Goal: Information Seeking & Learning: Learn about a topic

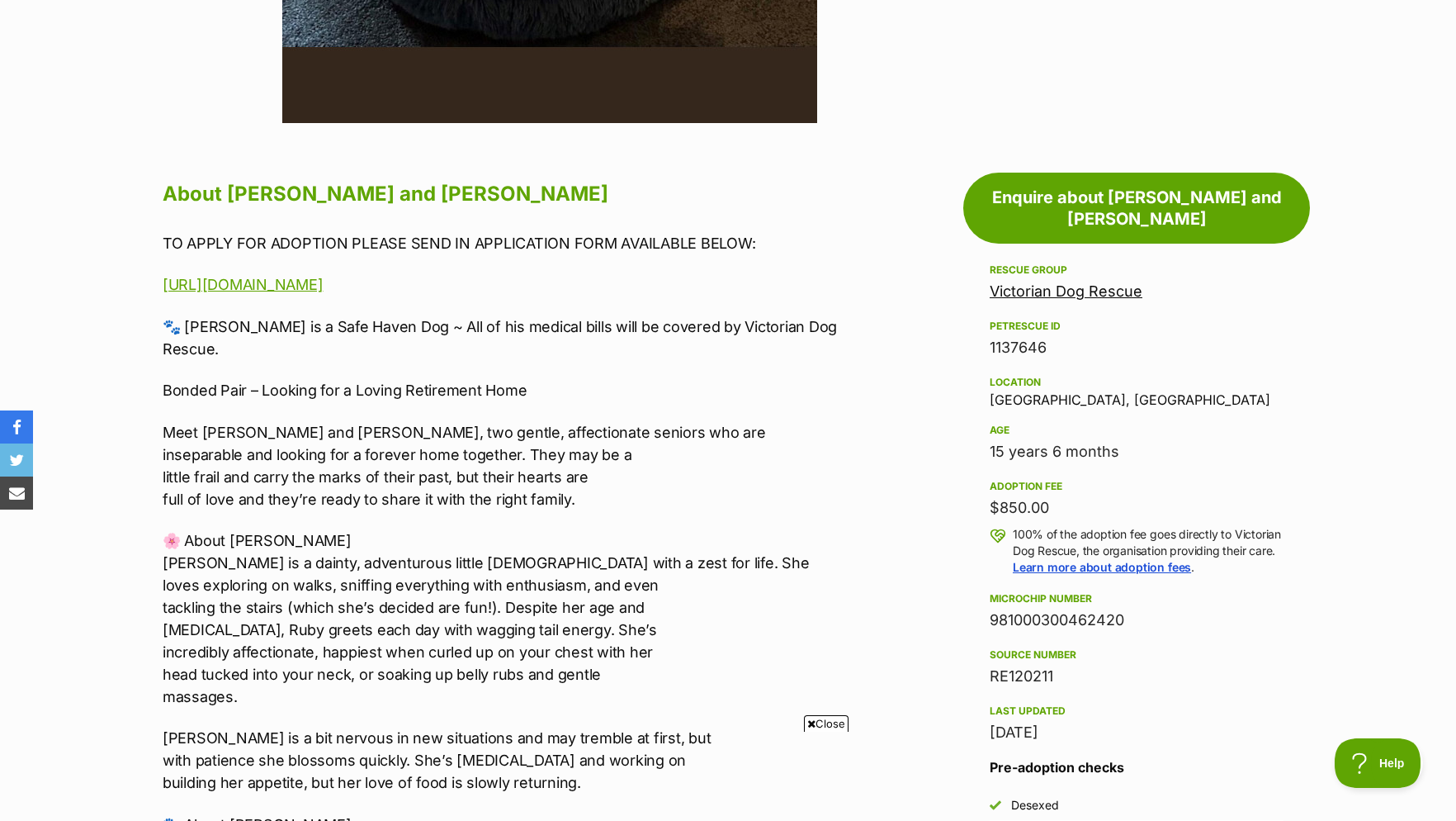
scroll to position [252, 0]
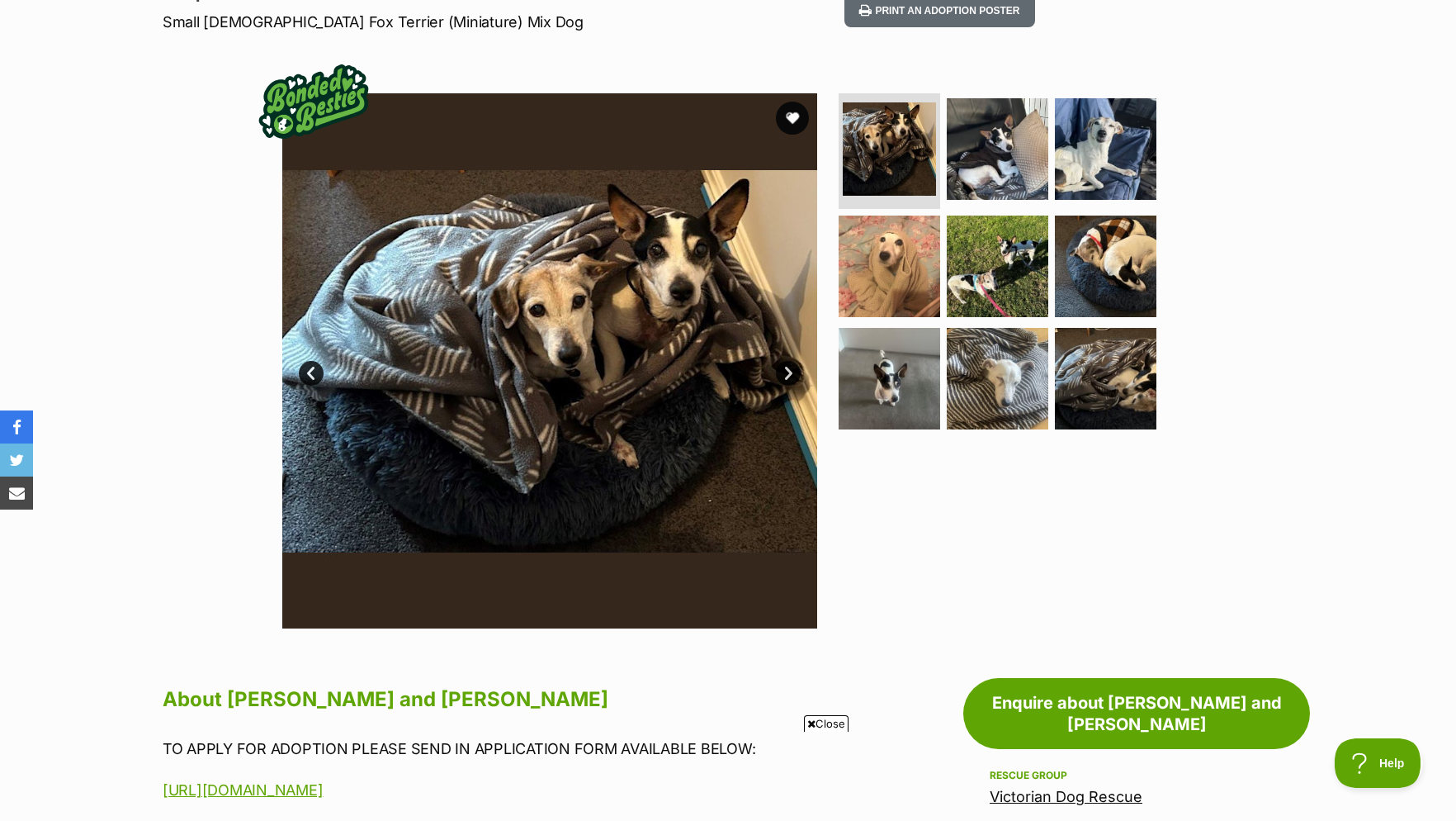
click at [791, 384] on link "Next" at bounding box center [788, 374] width 25 height 25
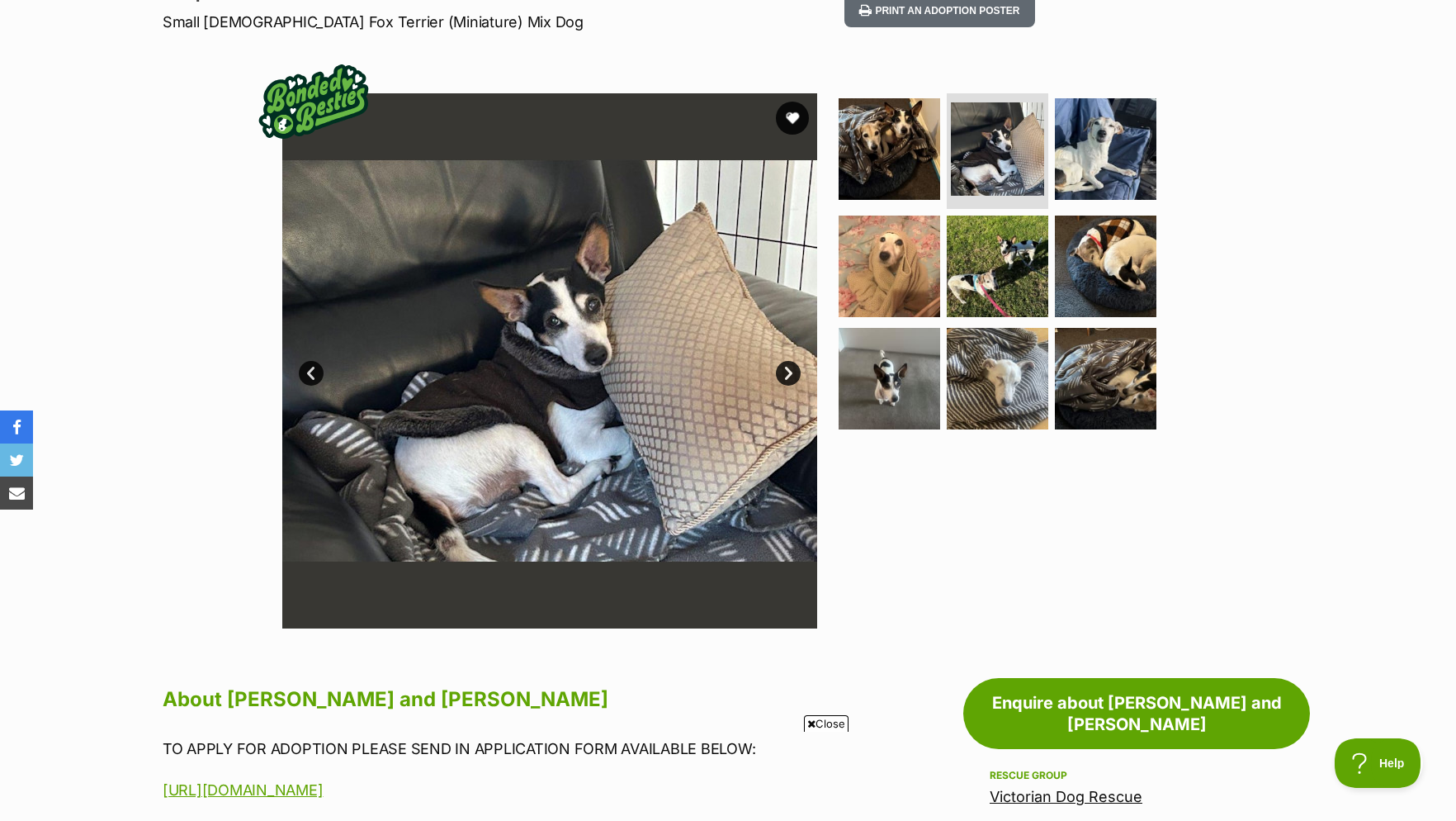
click at [780, 382] on link "Next" at bounding box center [788, 374] width 25 height 25
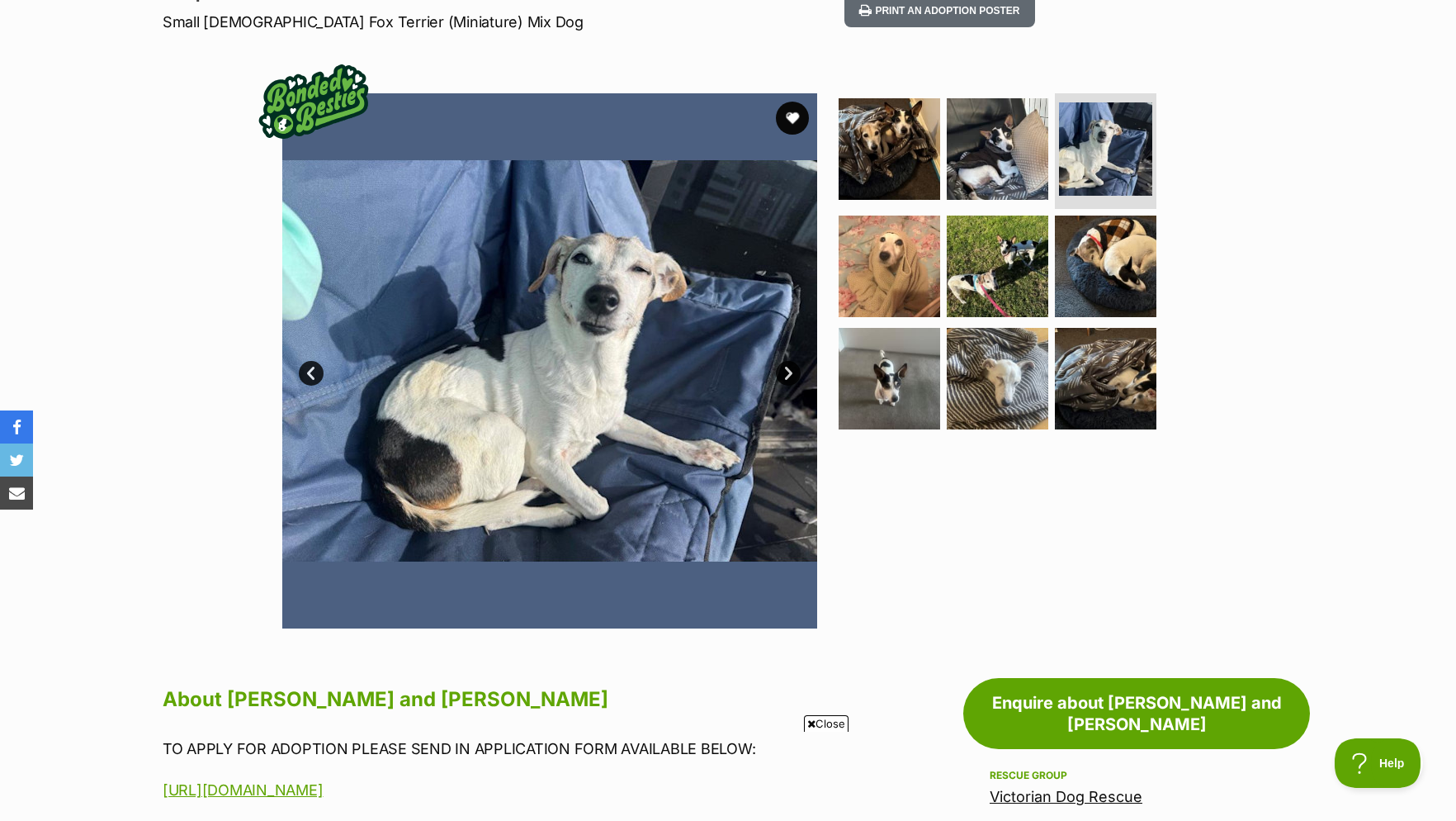
click at [781, 380] on link "Next" at bounding box center [788, 374] width 25 height 25
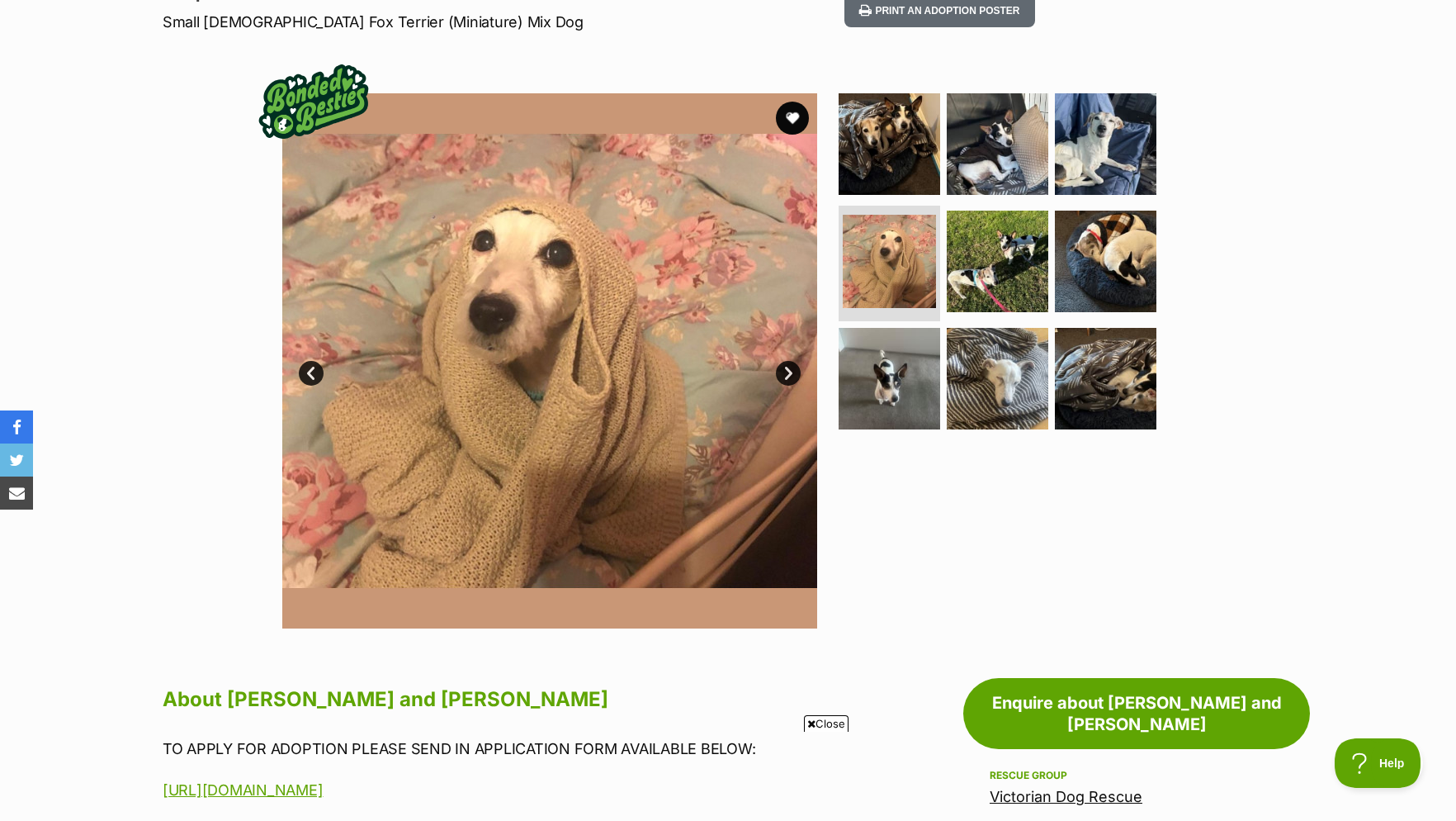
click at [781, 375] on img at bounding box center [549, 360] width 535 height 535
click at [786, 382] on link "Next" at bounding box center [788, 374] width 25 height 25
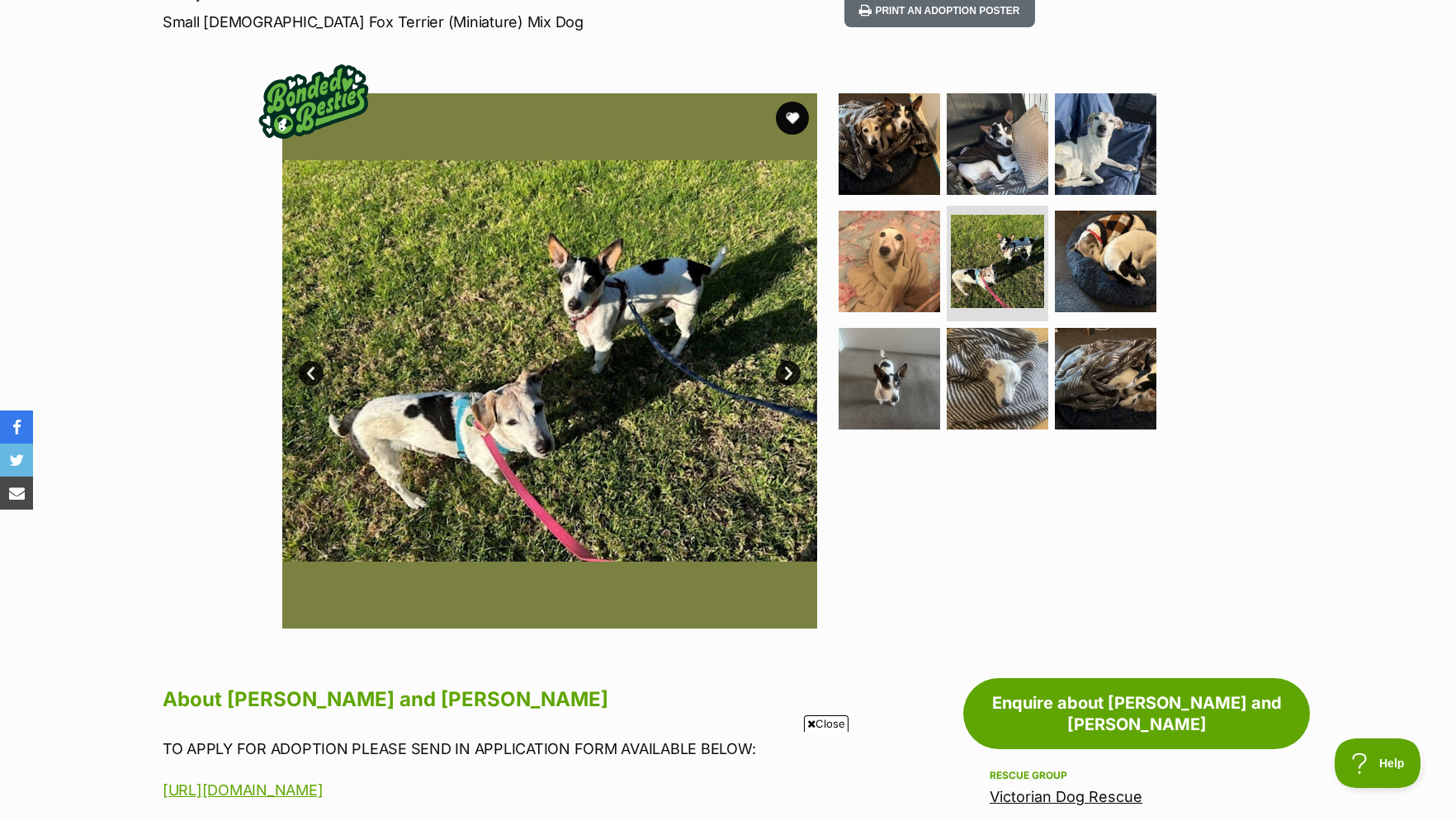
click at [787, 377] on link "Next" at bounding box center [788, 374] width 25 height 25
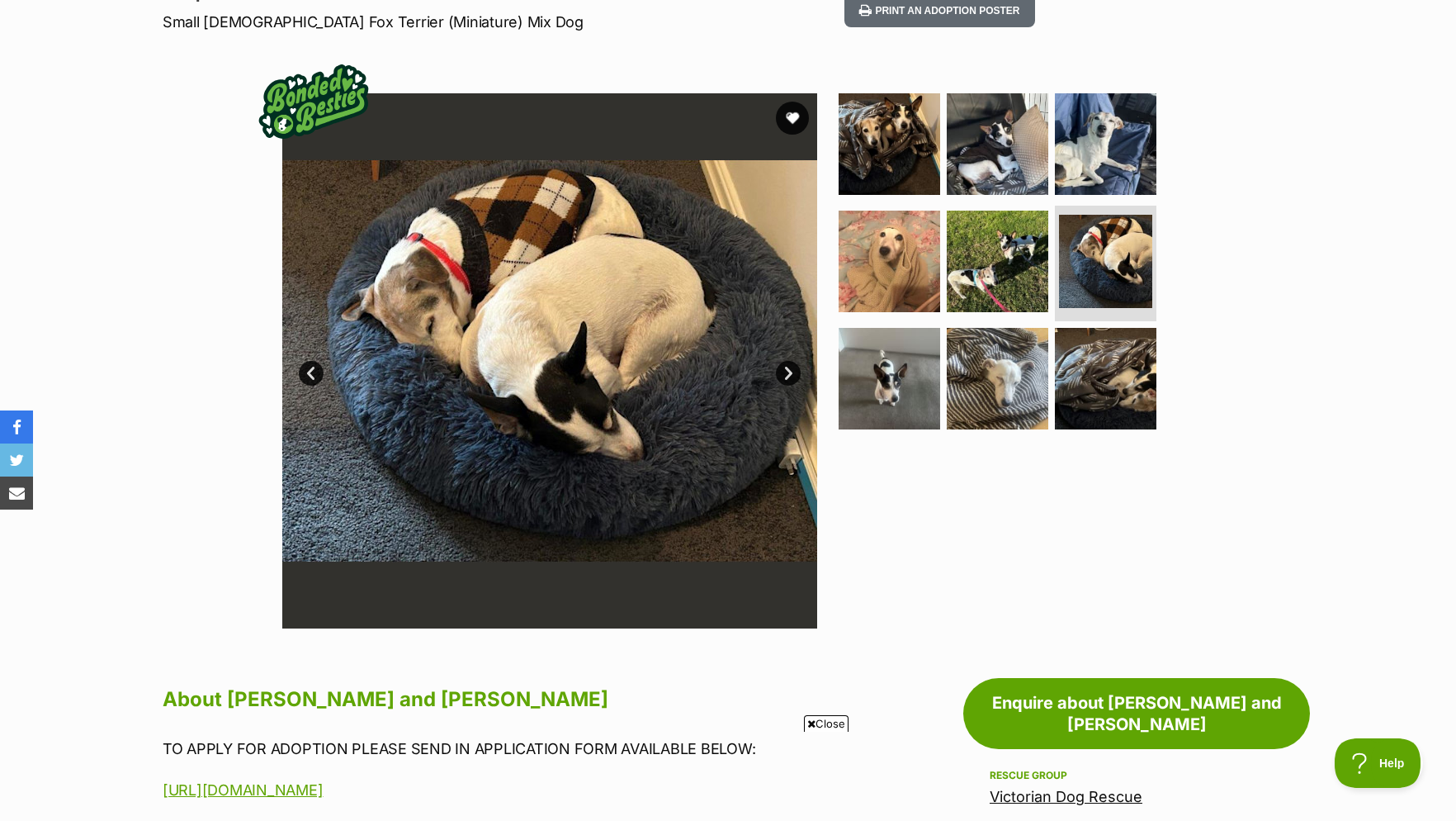
click at [788, 373] on img at bounding box center [549, 360] width 535 height 535
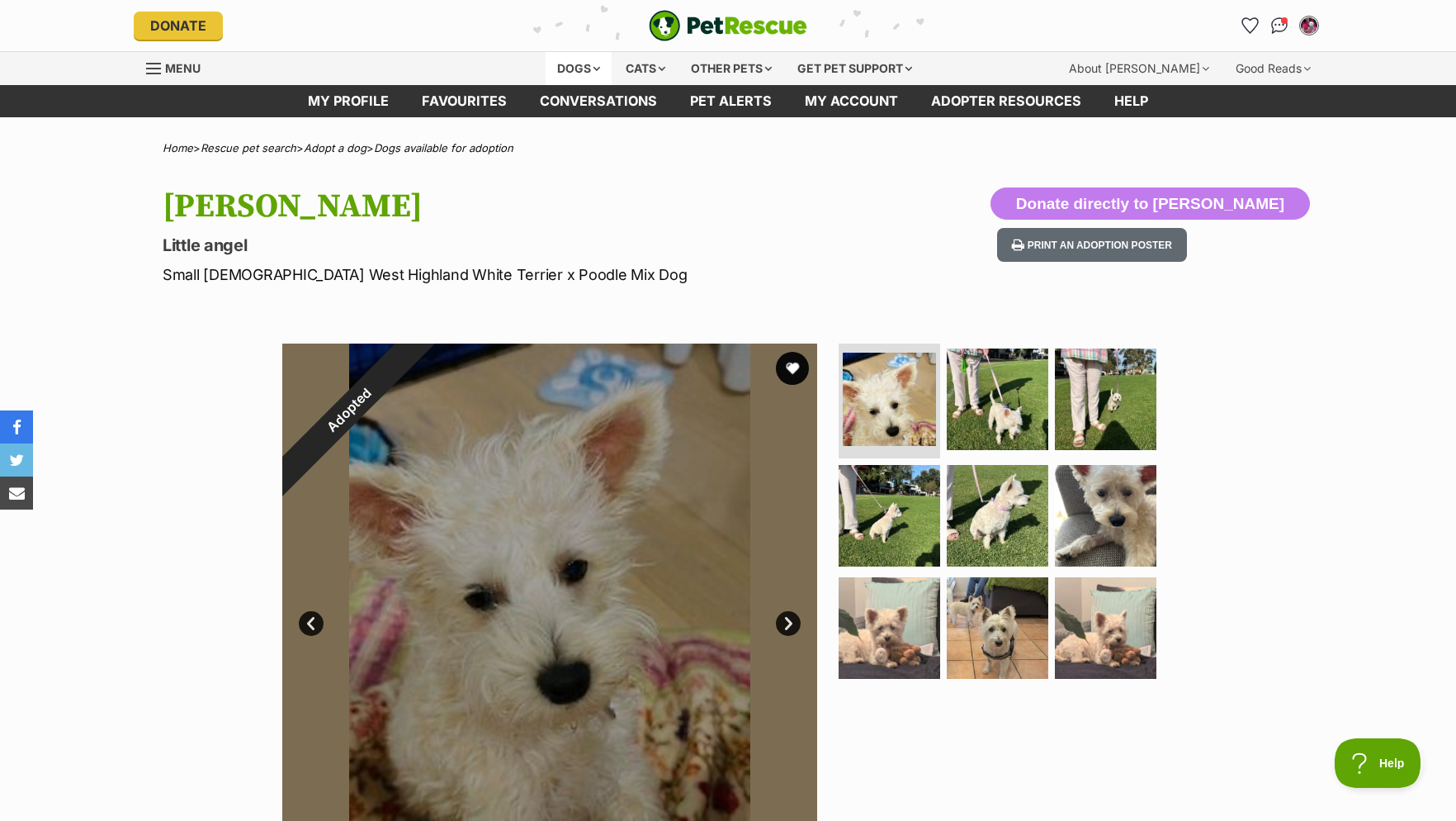
click at [571, 71] on div "Dogs" at bounding box center [579, 69] width 66 height 33
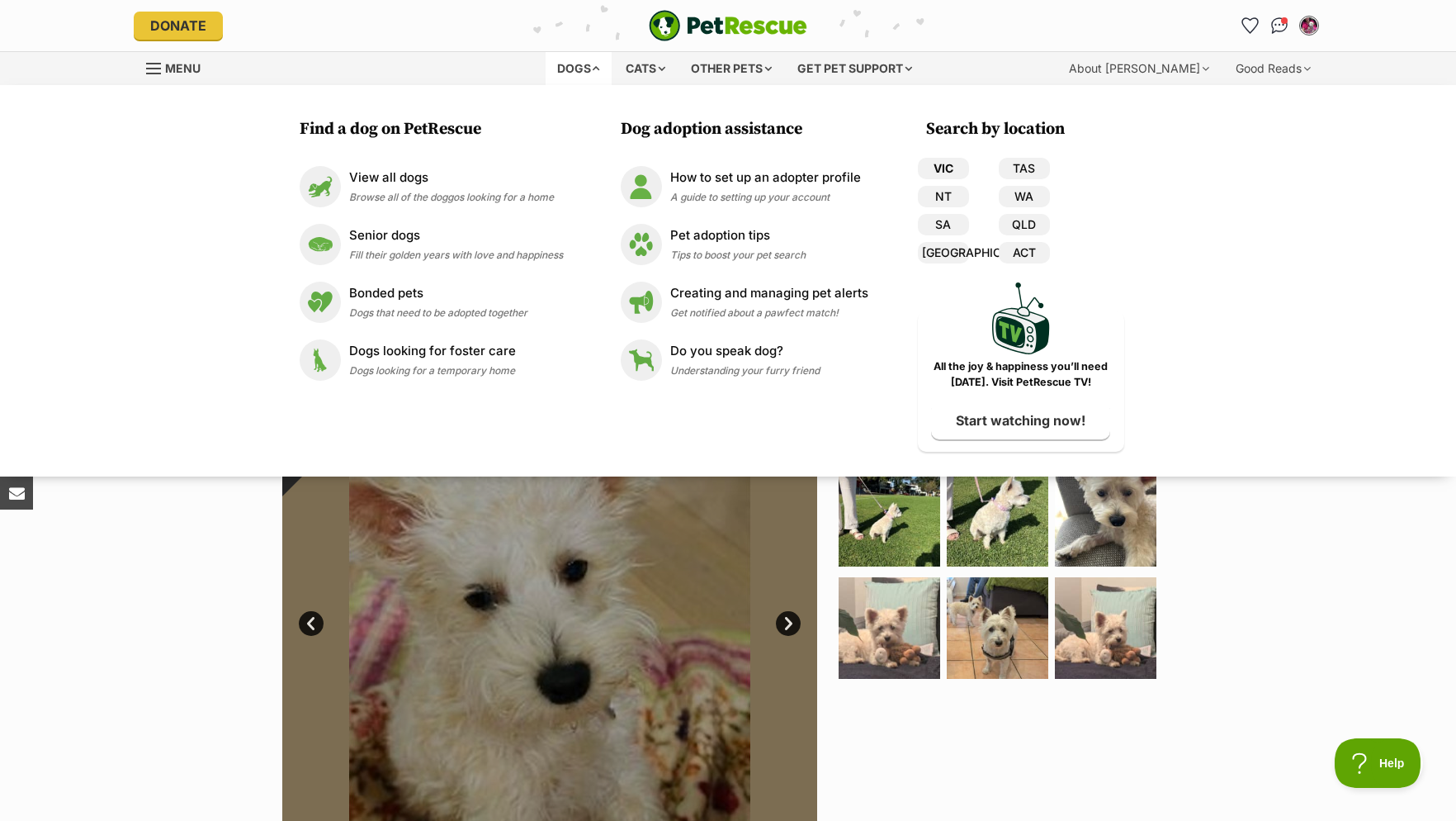
click at [943, 166] on link "VIC" at bounding box center [944, 169] width 51 height 22
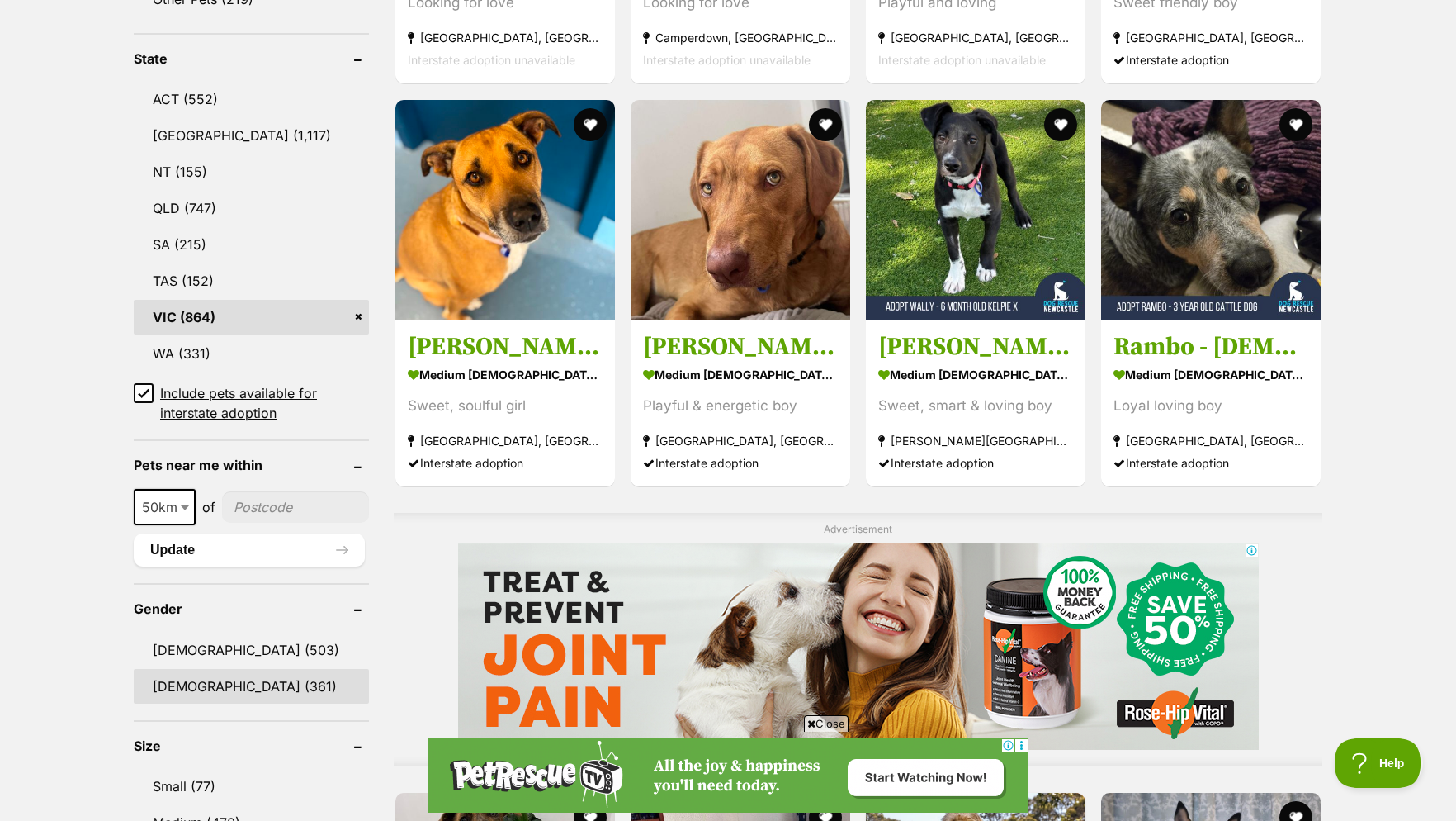
click at [171, 691] on link "Female (361)" at bounding box center [251, 687] width 236 height 35
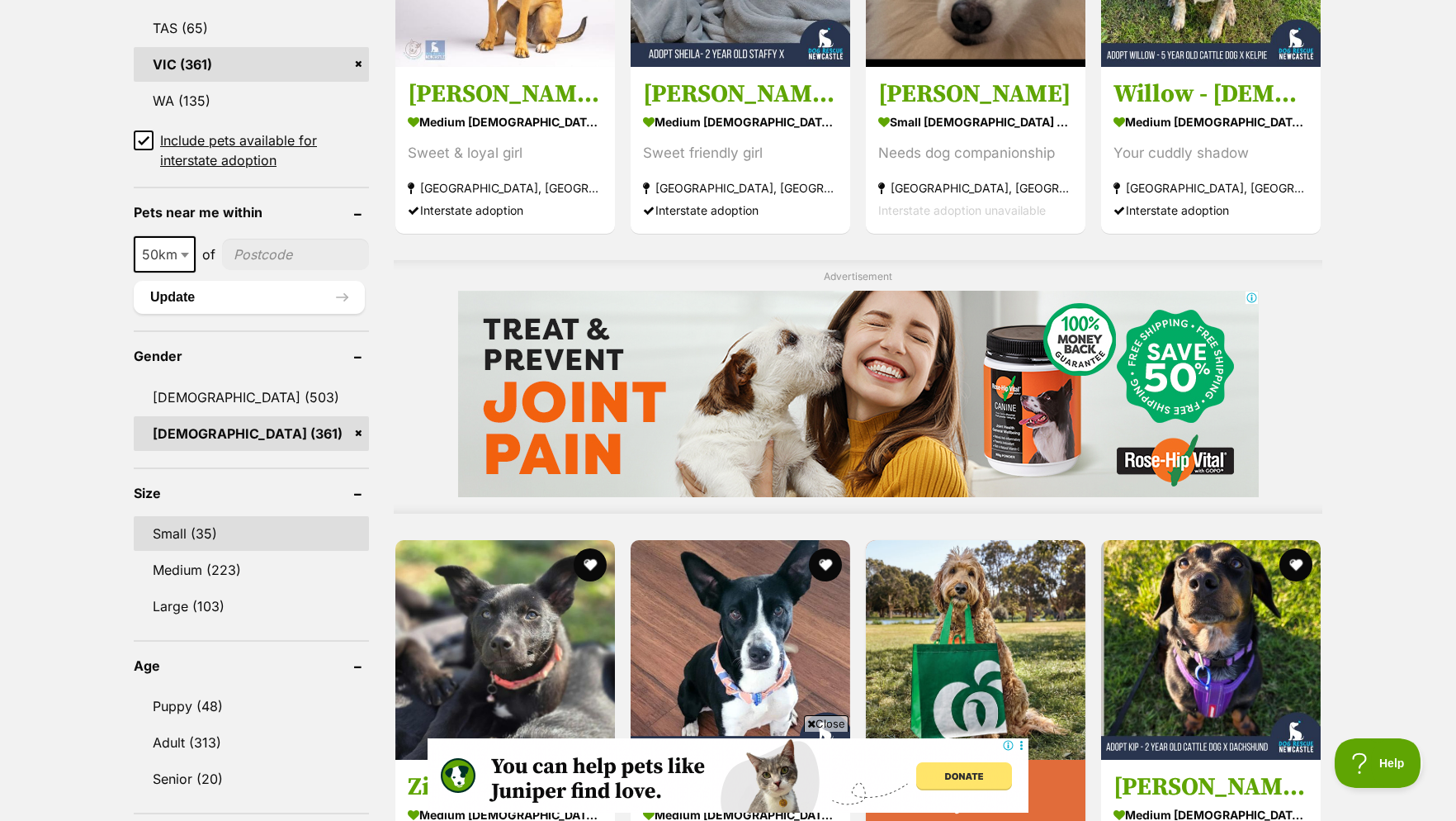
click at [179, 546] on link "Small (35)" at bounding box center [251, 534] width 236 height 35
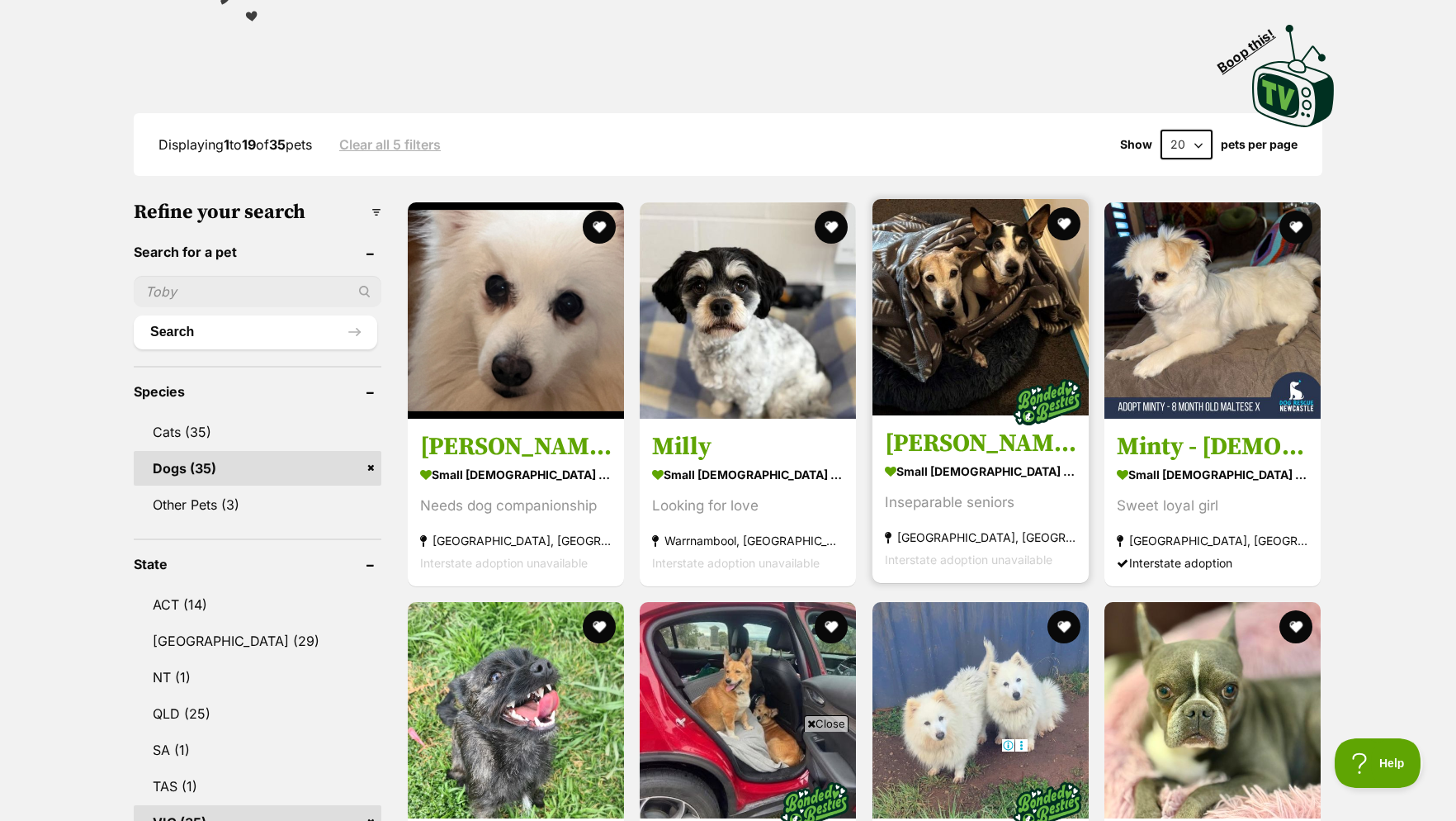
click at [986, 454] on h3 "[PERSON_NAME] and [PERSON_NAME]" at bounding box center [981, 443] width 192 height 32
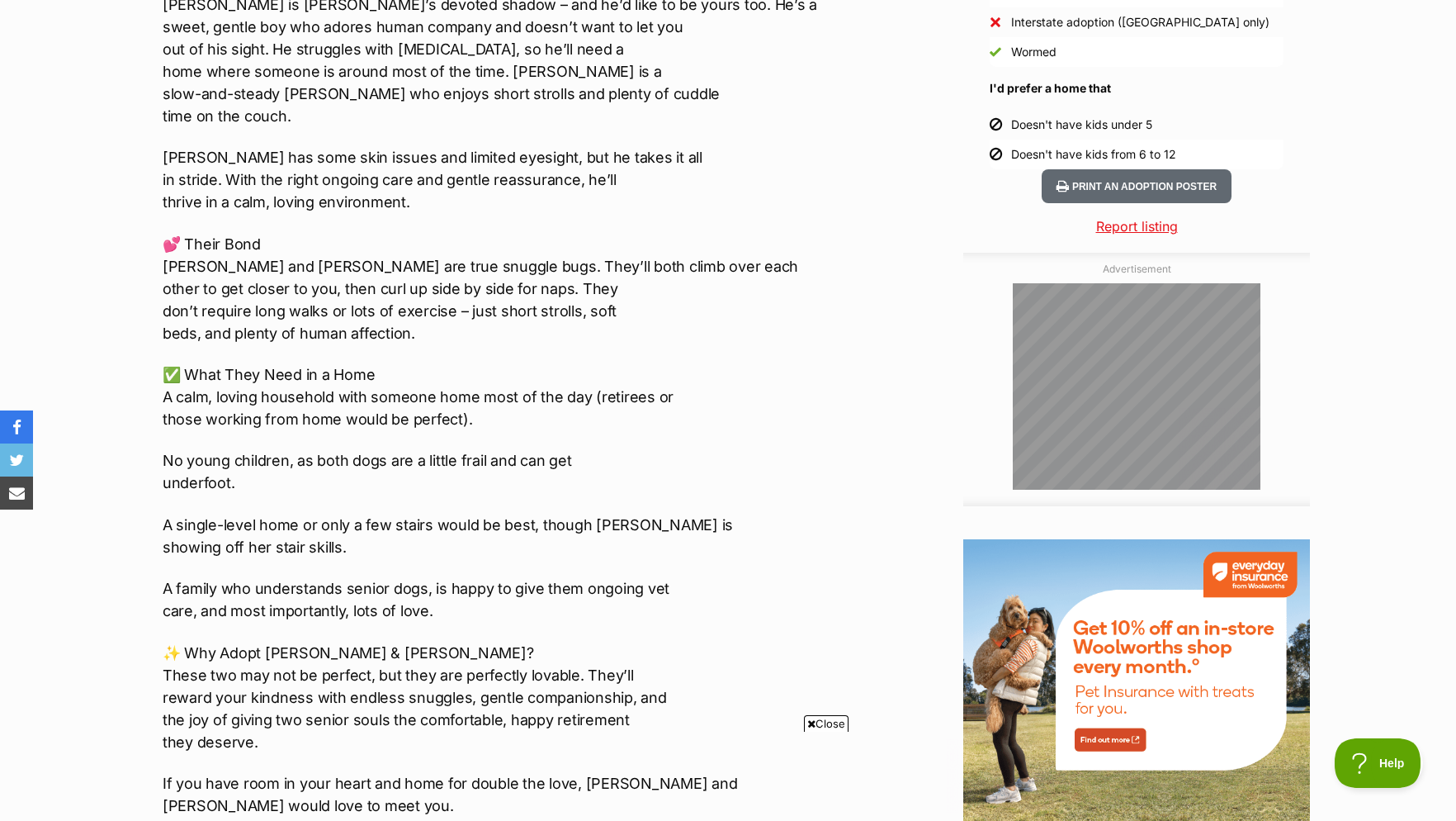
scroll to position [1348, 0]
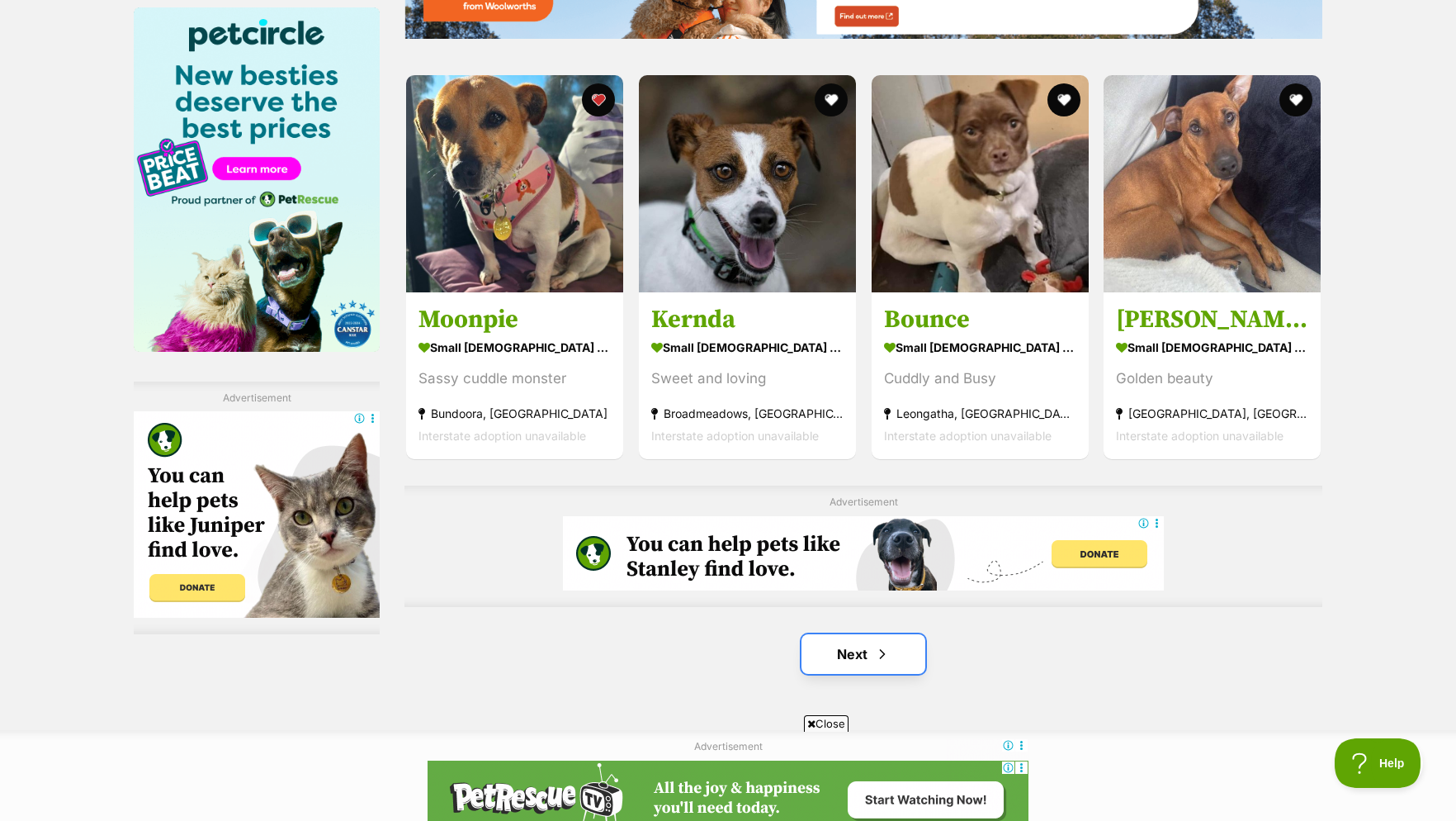
click at [855, 664] on link "Next" at bounding box center [863, 654] width 124 height 40
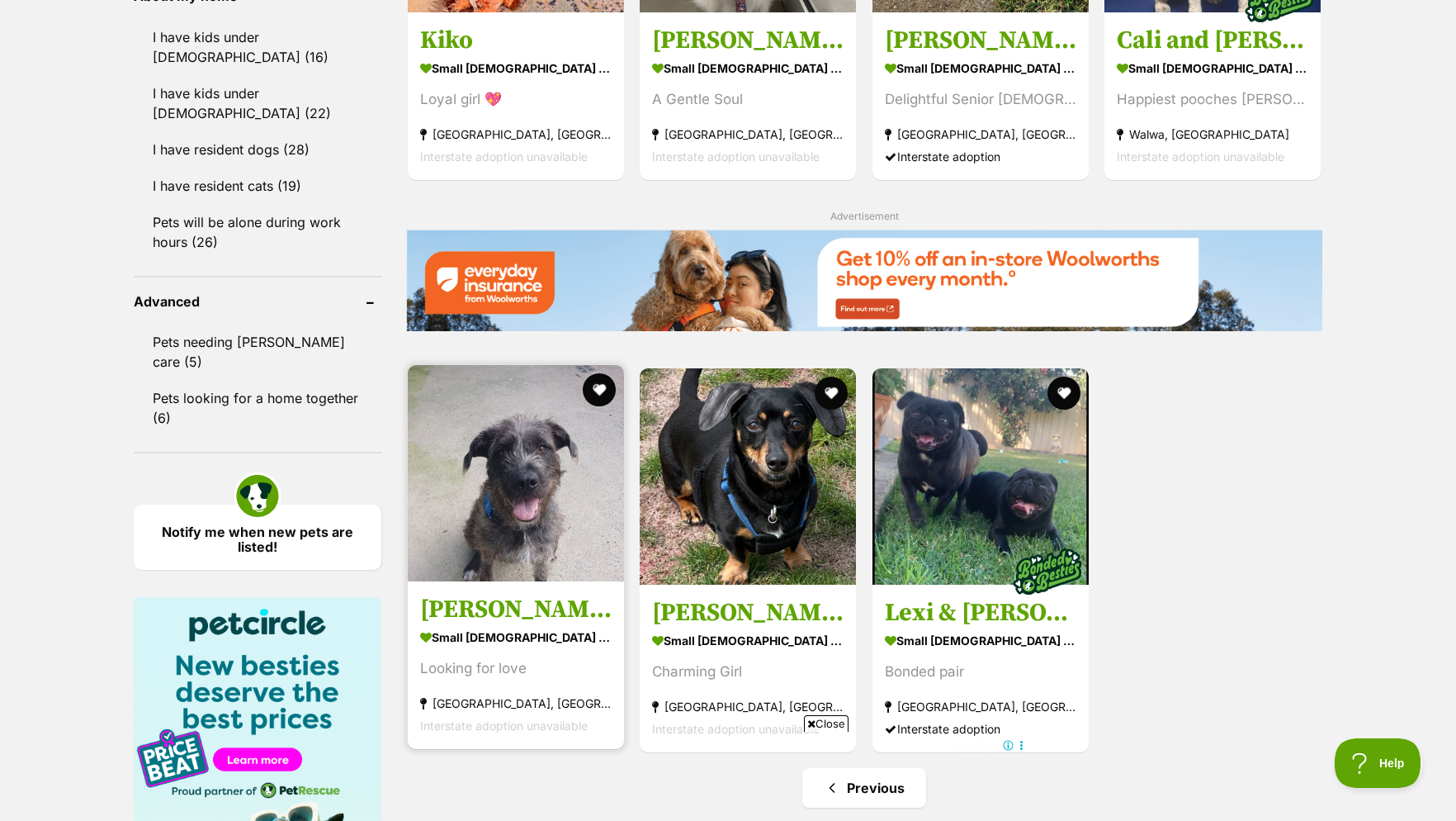
click at [552, 514] on img at bounding box center [516, 473] width 217 height 217
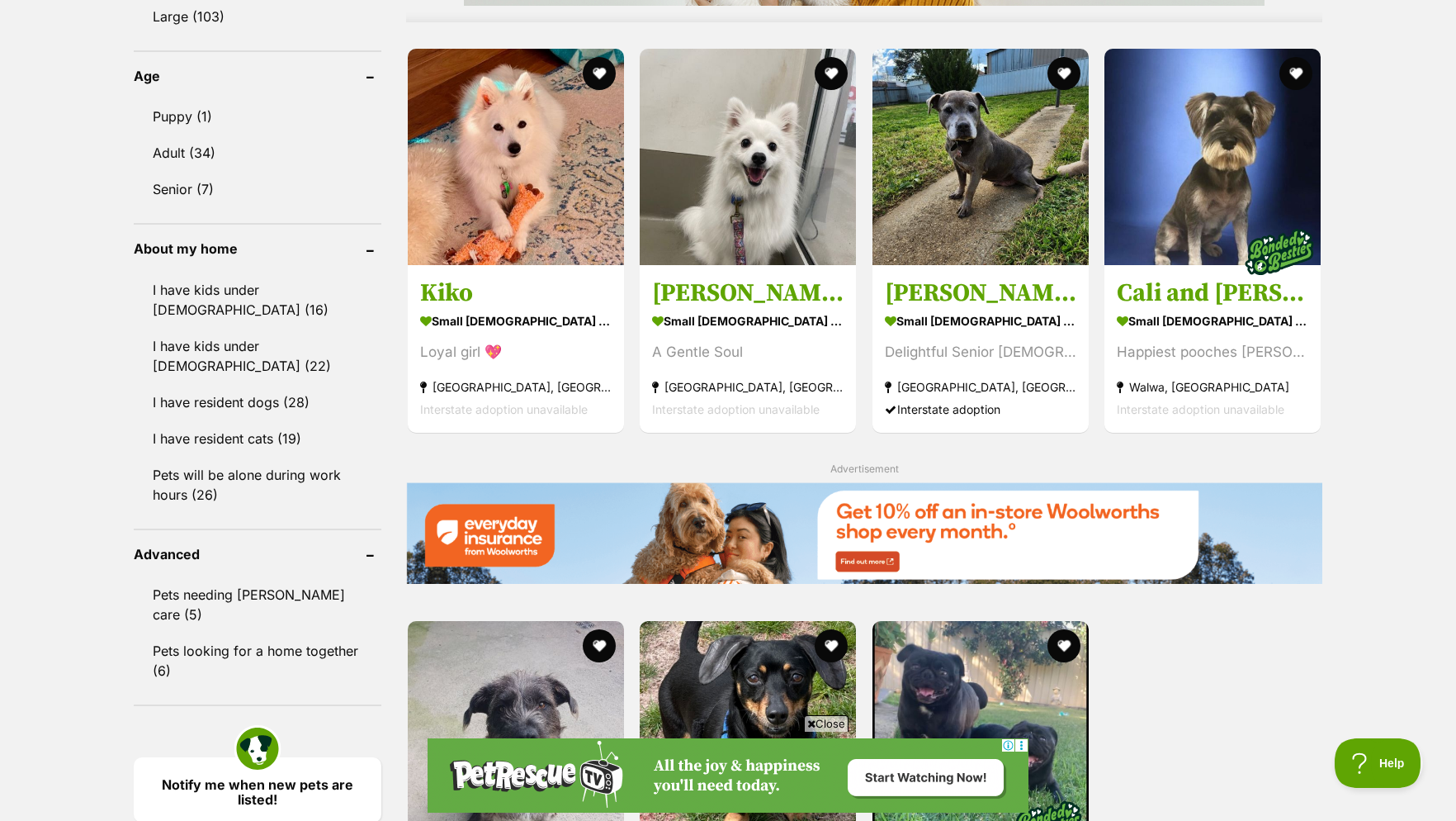
scroll to position [2191, 0]
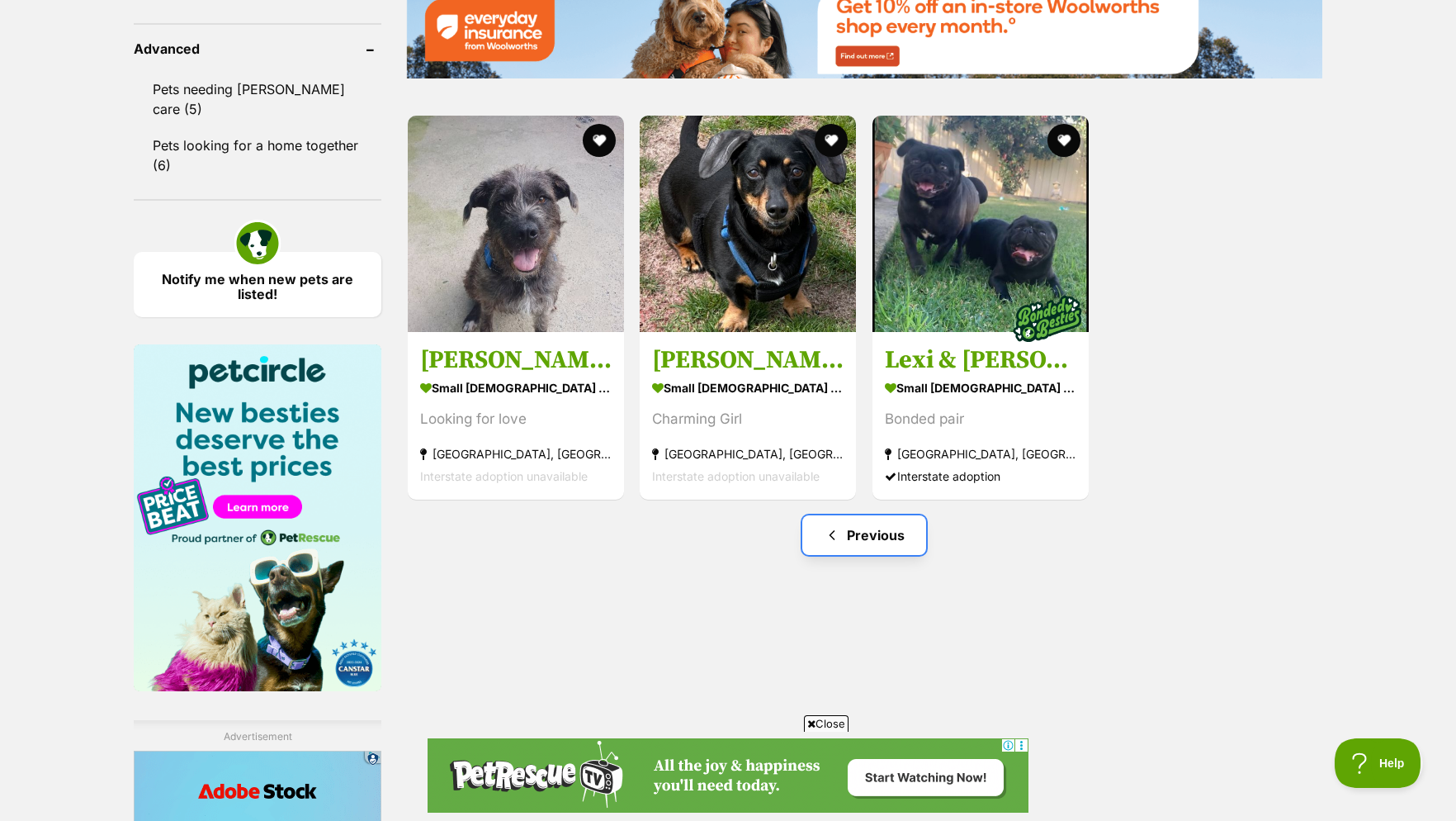
click at [882, 555] on link "Previous" at bounding box center [864, 535] width 124 height 40
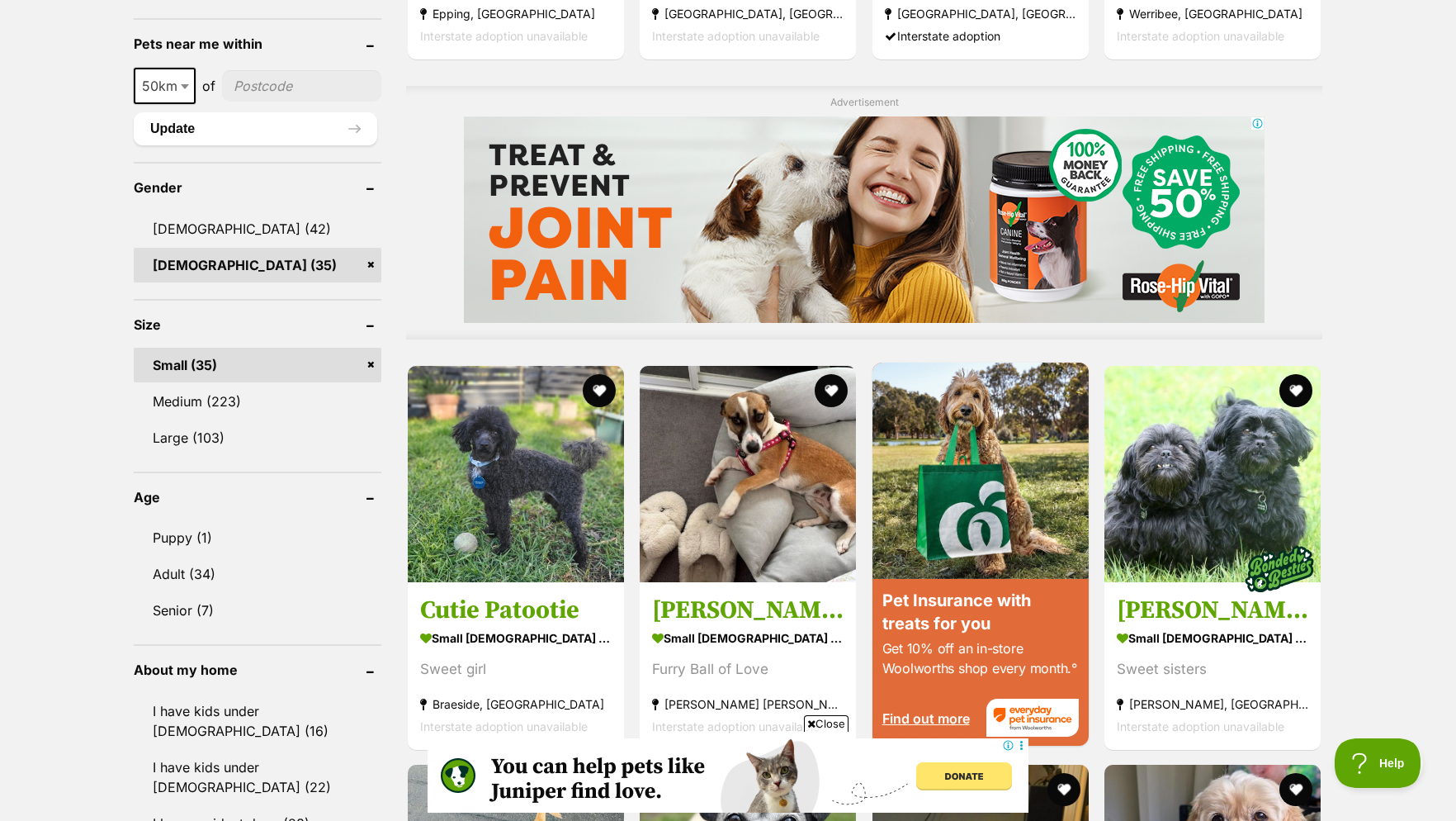
scroll to position [1685, 0]
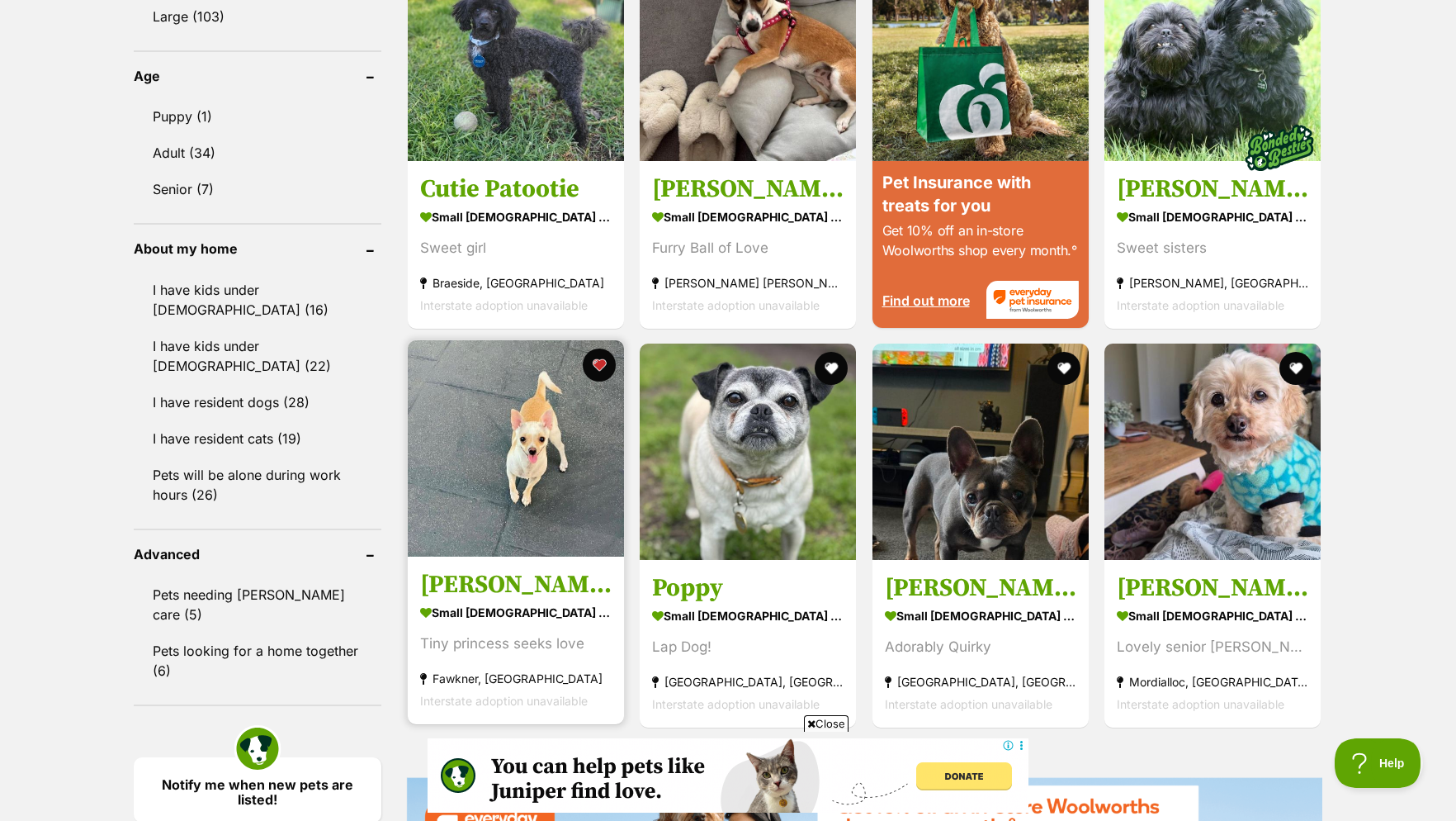
click at [559, 596] on h3 "[PERSON_NAME]" at bounding box center [515, 585] width 192 height 32
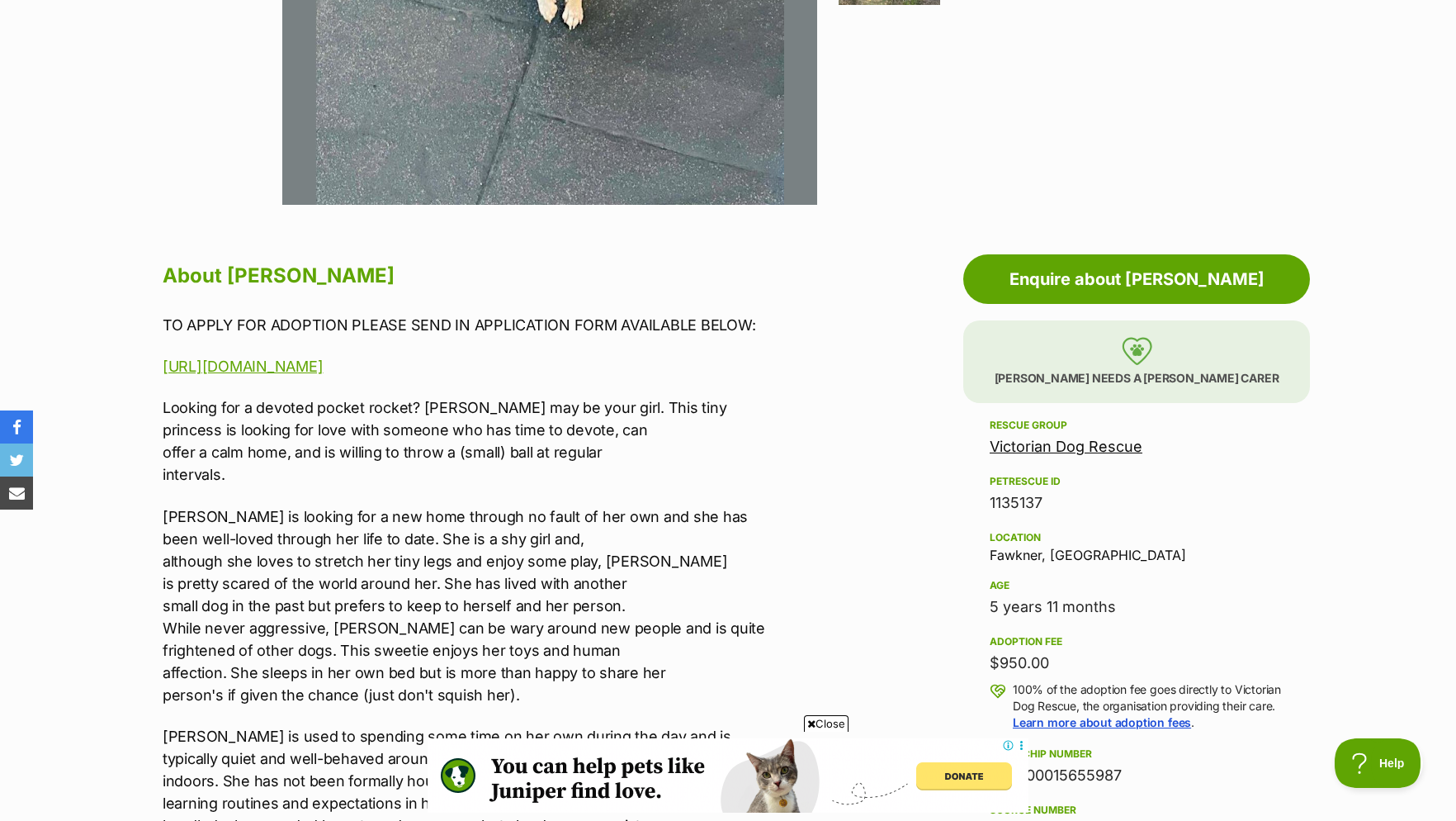
scroll to position [252, 0]
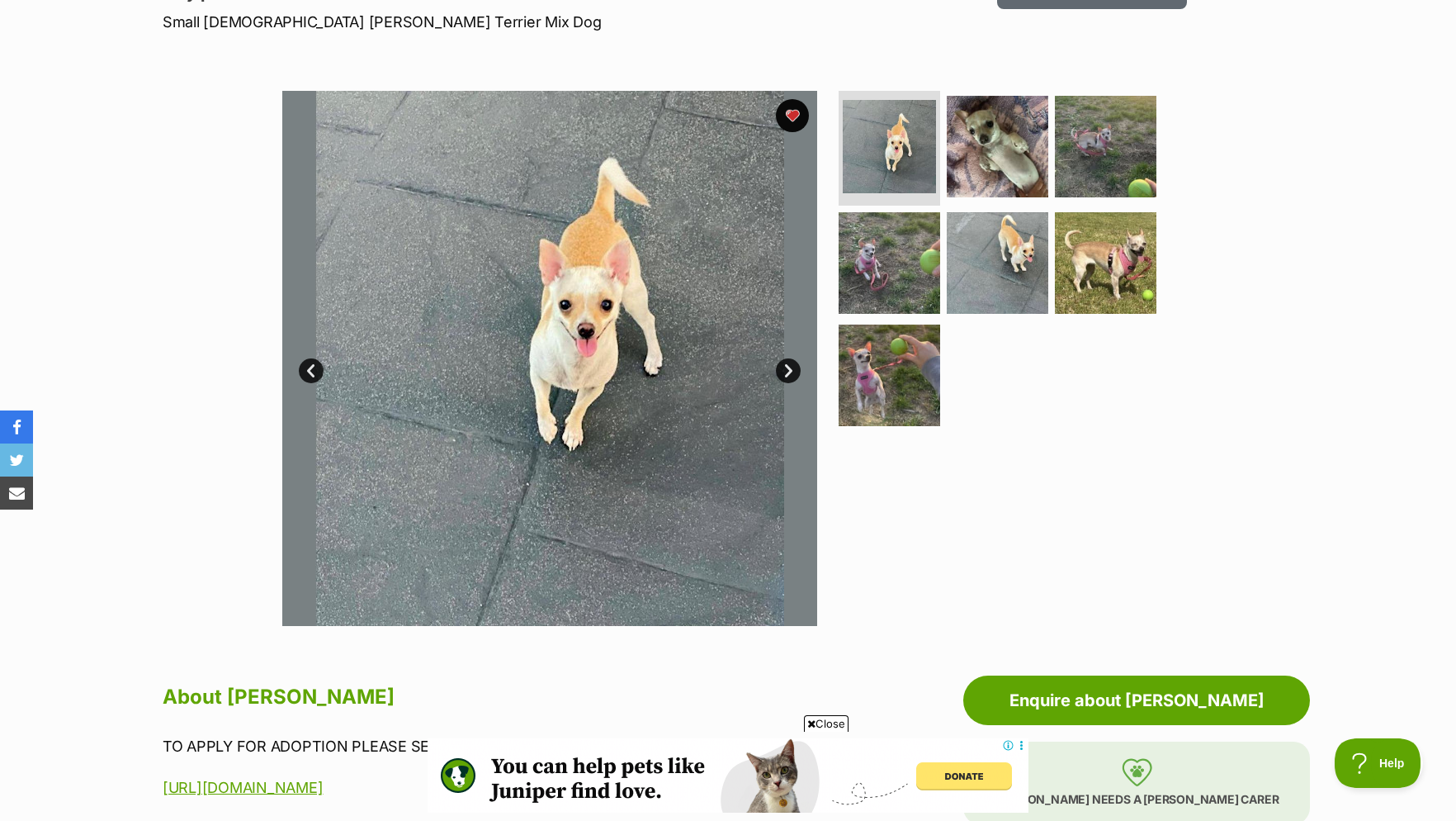
click at [787, 379] on link "Next" at bounding box center [788, 371] width 25 height 25
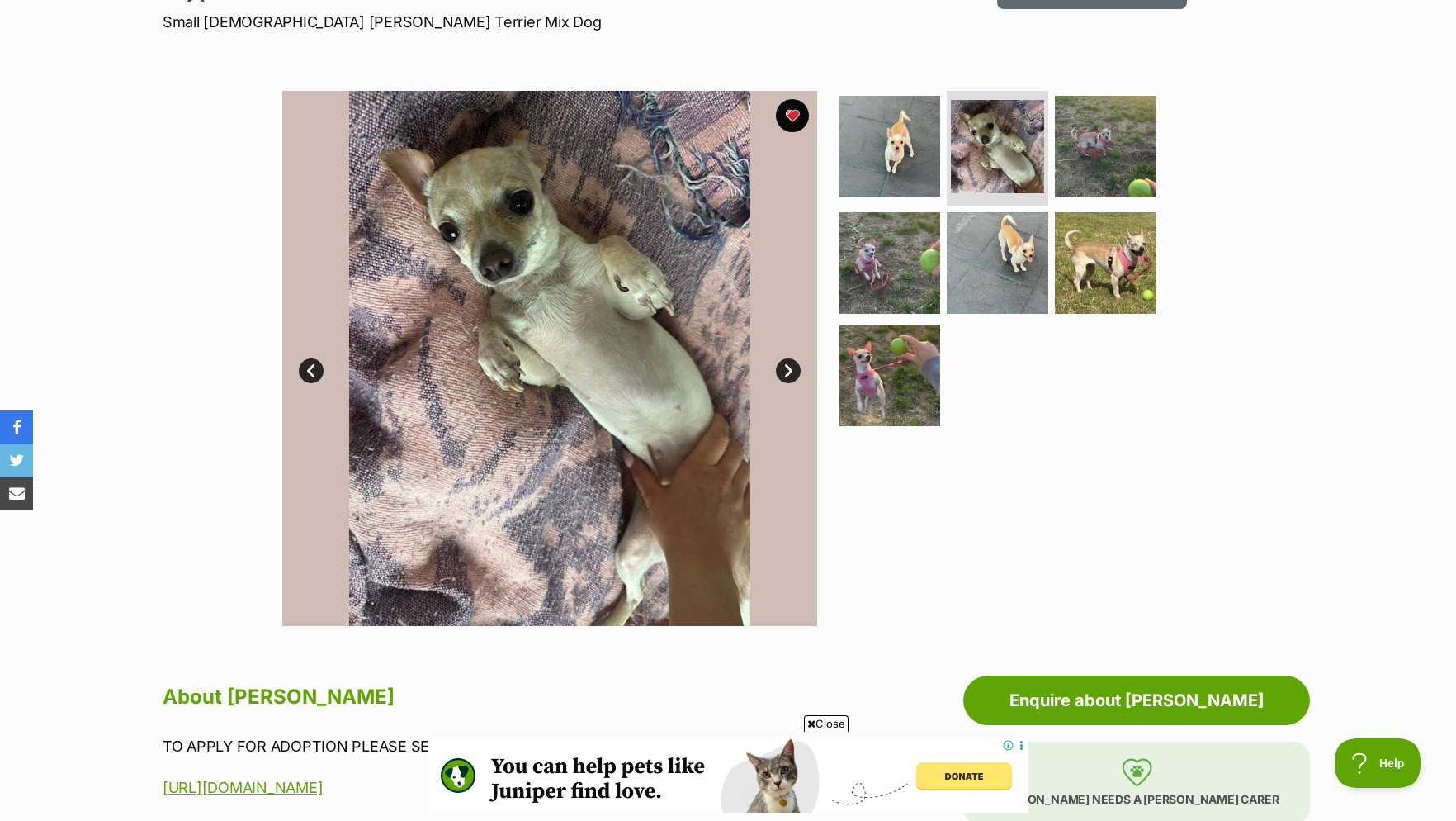
click at [789, 377] on link "Next" at bounding box center [788, 371] width 25 height 25
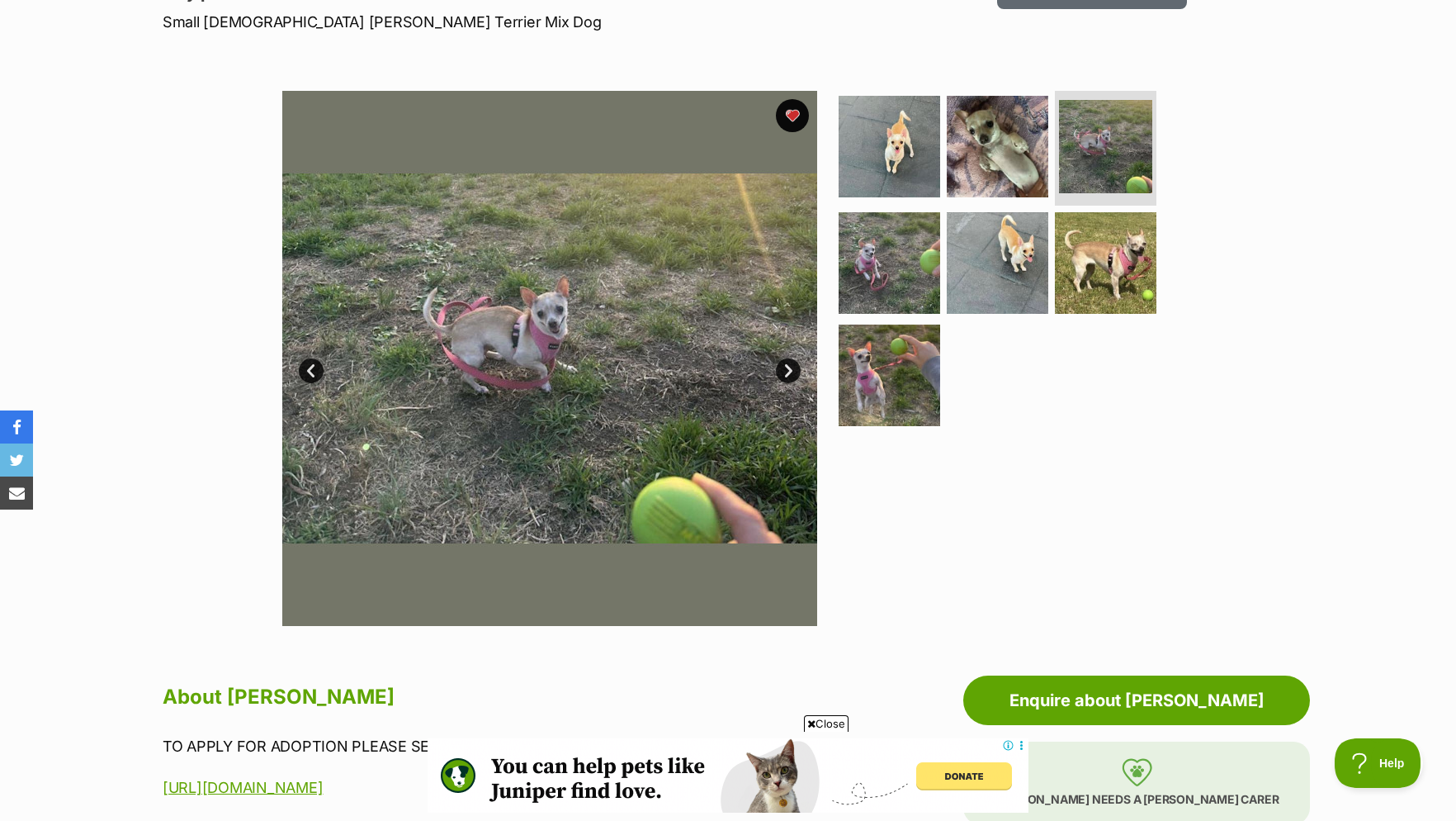
click at [788, 375] on link "Next" at bounding box center [788, 371] width 25 height 25
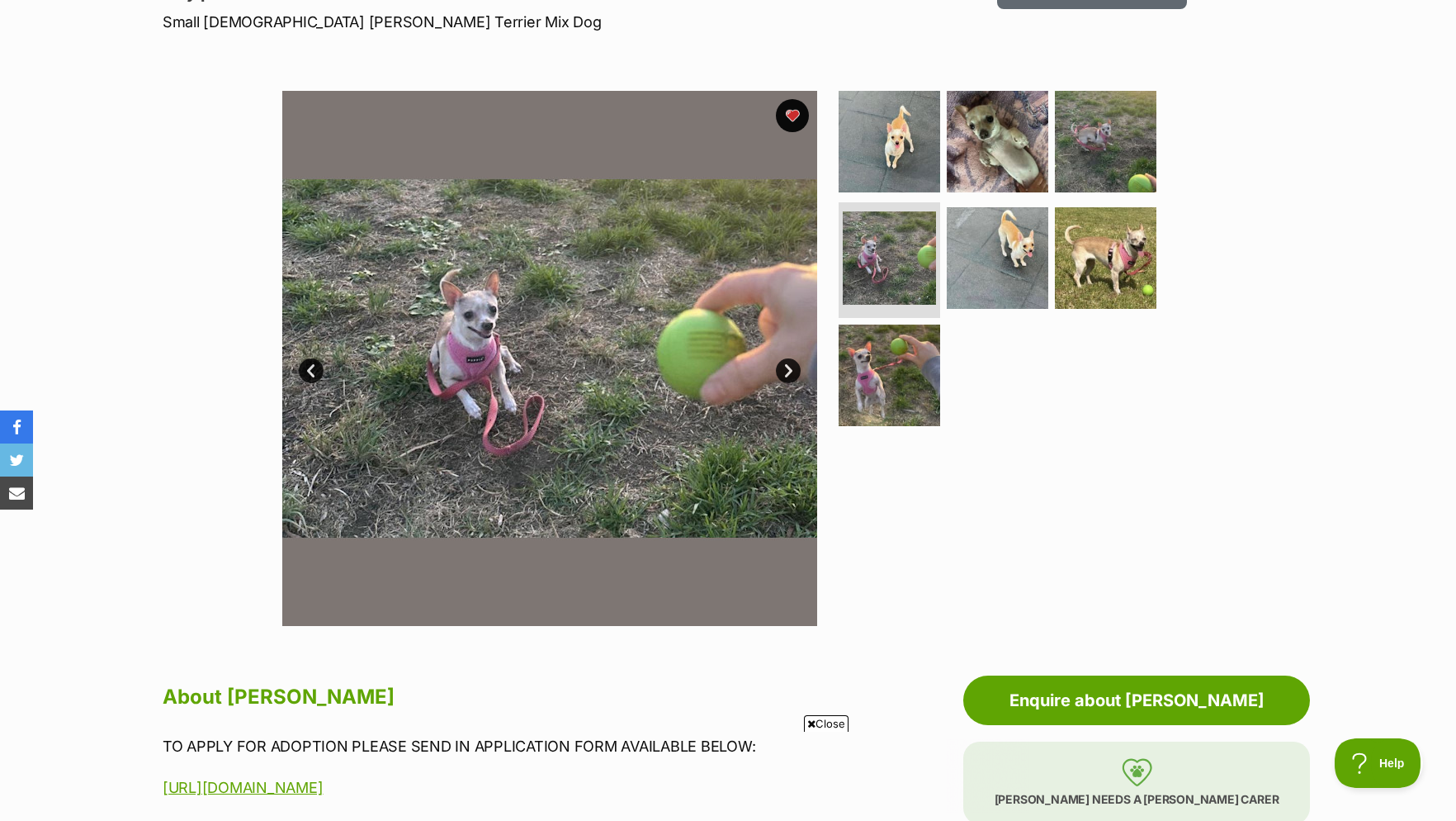
scroll to position [0, 0]
click at [788, 375] on link "Next" at bounding box center [788, 371] width 25 height 25
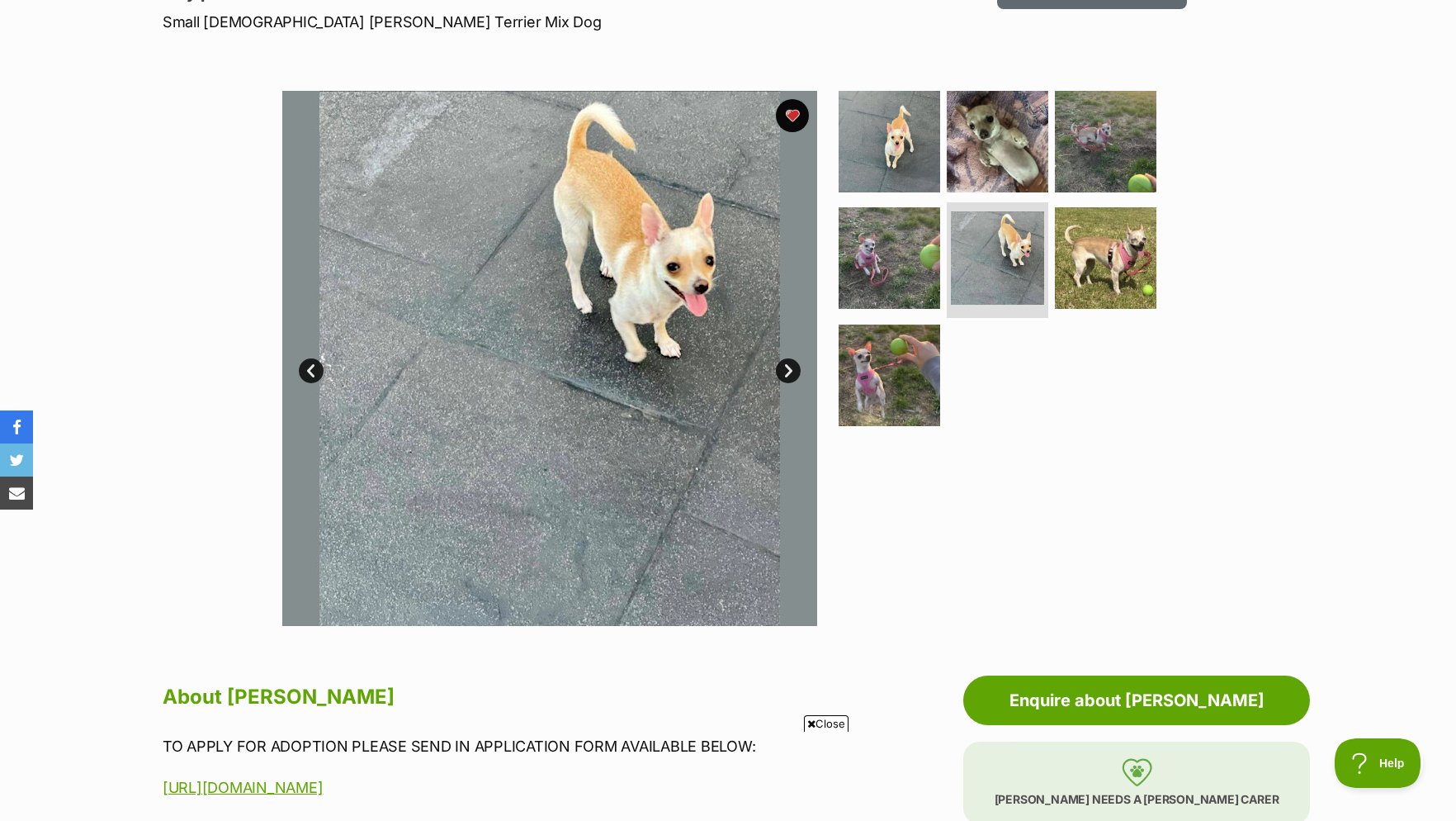
click at [788, 375] on link "Next" at bounding box center [788, 371] width 25 height 25
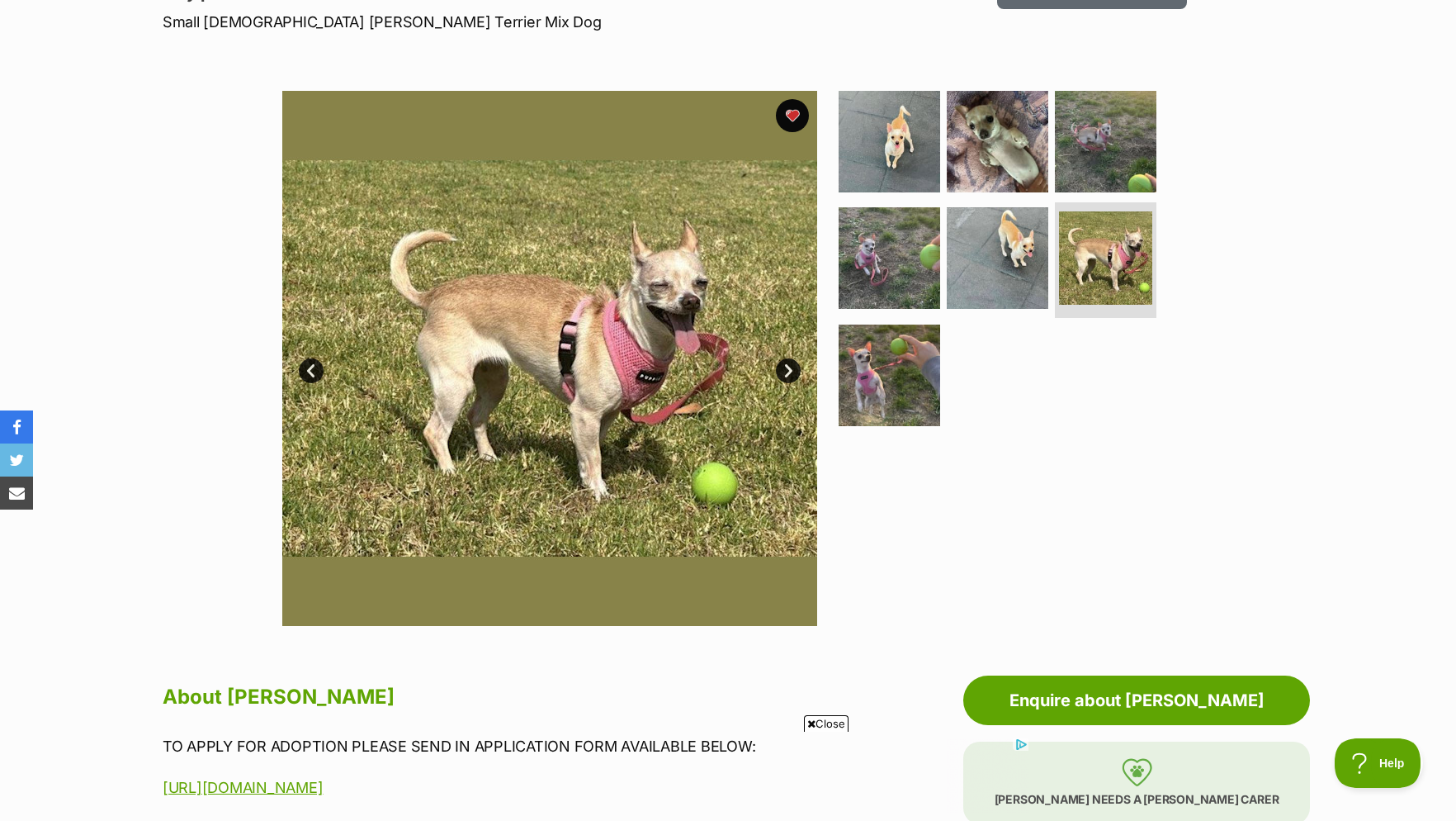
click at [785, 382] on link "Next" at bounding box center [788, 371] width 25 height 25
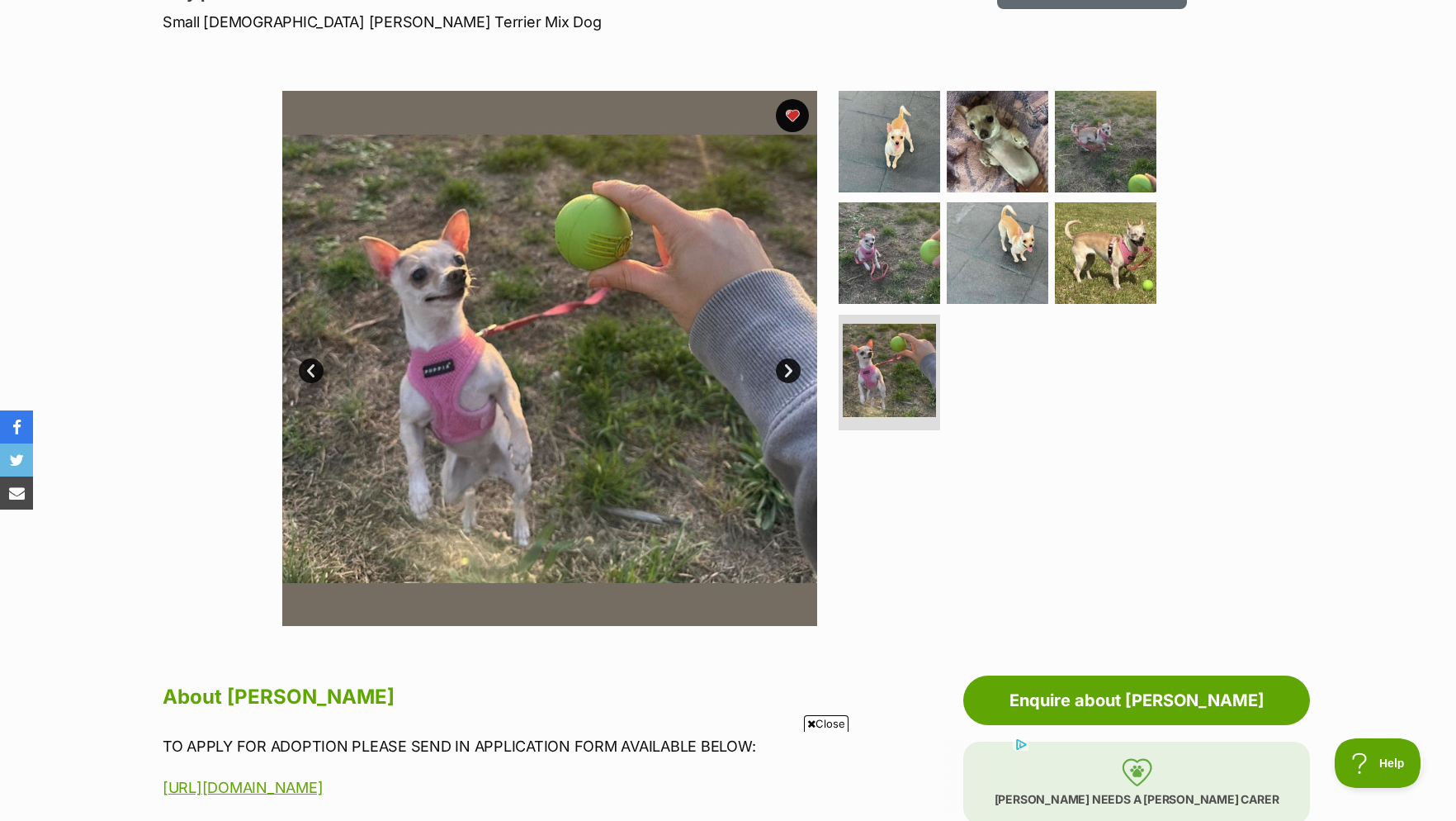
click at [785, 375] on link "Next" at bounding box center [788, 371] width 25 height 25
